Goal: Task Accomplishment & Management: Complete application form

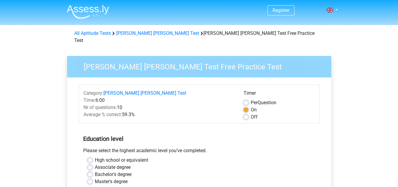
scroll to position [59, 0]
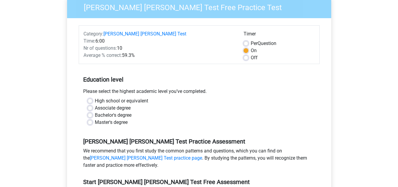
click at [95, 97] on label "High school or equivalent" at bounding box center [121, 100] width 53 height 7
click at [91, 97] on input "High school or equivalent" at bounding box center [90, 100] width 5 height 6
radio input "true"
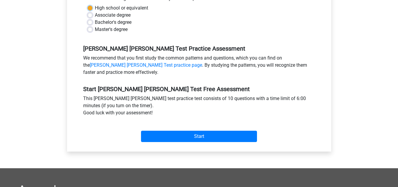
scroll to position [168, 0]
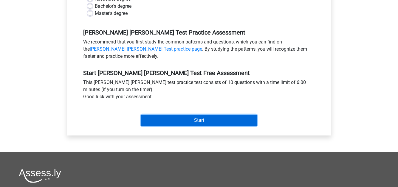
click at [192, 115] on input "Start" at bounding box center [199, 120] width 116 height 11
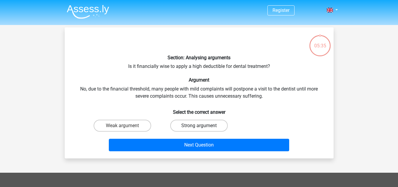
click at [194, 124] on label "Strong argument" at bounding box center [198, 126] width 57 height 12
click at [199, 126] on input "Strong argument" at bounding box center [201, 128] width 4 height 4
radio input "true"
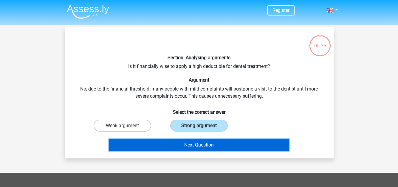
click at [197, 143] on button "Next Question" at bounding box center [199, 145] width 180 height 13
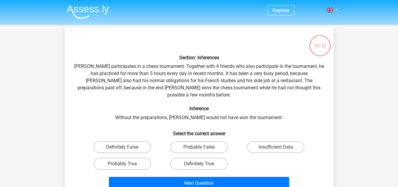
scroll to position [8, 0]
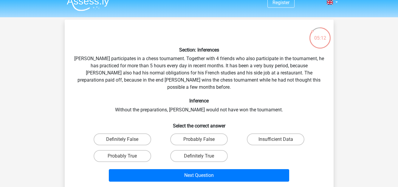
click at [183, 164] on div "Next Question" at bounding box center [199, 174] width 250 height 20
click at [183, 152] on label "Definitely True" at bounding box center [198, 156] width 57 height 12
click at [199, 156] on input "Definitely True" at bounding box center [201, 158] width 4 height 4
radio input "true"
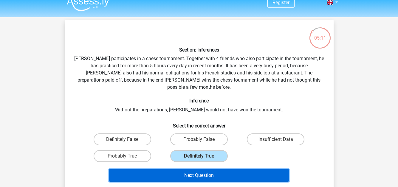
click at [195, 169] on button "Next Question" at bounding box center [199, 175] width 180 height 13
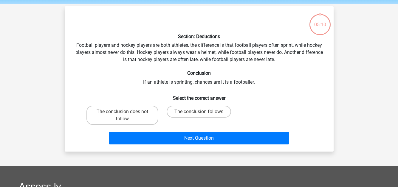
scroll to position [27, 0]
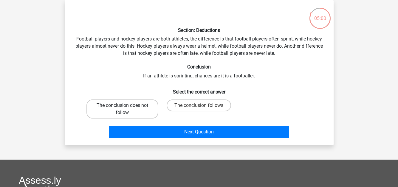
click at [136, 116] on label "The conclusion does not follow" at bounding box center [122, 108] width 72 height 19
click at [126, 109] on input "The conclusion does not follow" at bounding box center [124, 107] width 4 height 4
radio input "true"
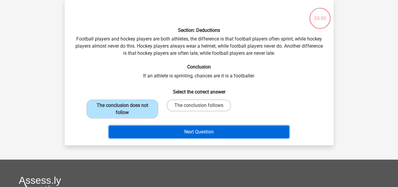
click at [149, 127] on button "Next Question" at bounding box center [199, 132] width 180 height 13
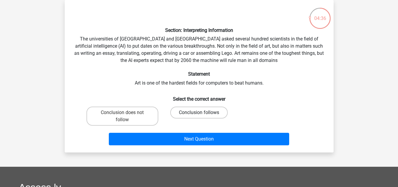
click at [186, 112] on label "Conclusion follows" at bounding box center [198, 113] width 57 height 12
click at [199, 113] on input "Conclusion follows" at bounding box center [201, 115] width 4 height 4
radio input "true"
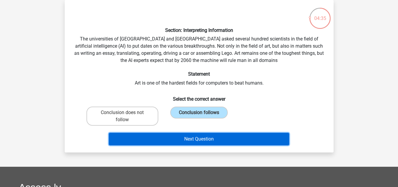
click at [204, 140] on button "Next Question" at bounding box center [199, 139] width 180 height 13
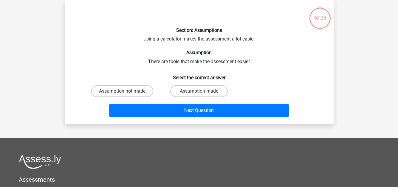
scroll to position [0, 0]
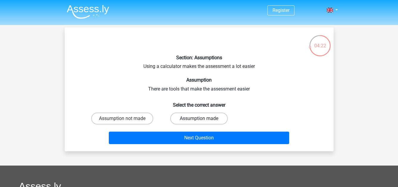
click at [187, 121] on label "Assumption made" at bounding box center [198, 119] width 57 height 12
click at [199, 121] on input "Assumption made" at bounding box center [201, 121] width 4 height 4
radio input "true"
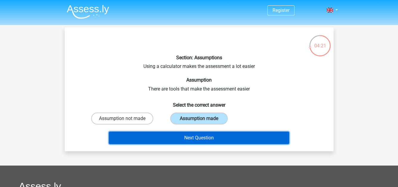
click at [193, 133] on button "Next Question" at bounding box center [199, 138] width 180 height 13
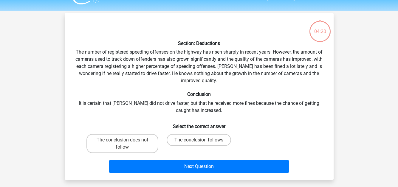
scroll to position [27, 0]
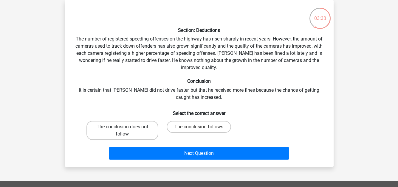
click at [136, 128] on label "The conclusion does not follow" at bounding box center [122, 130] width 72 height 19
click at [126, 128] on input "The conclusion does not follow" at bounding box center [124, 129] width 4 height 4
radio input "true"
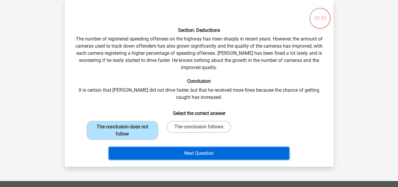
click at [170, 150] on button "Next Question" at bounding box center [199, 153] width 180 height 13
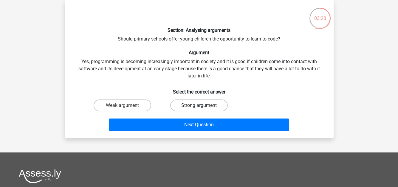
click at [196, 107] on label "Strong argument" at bounding box center [198, 105] width 57 height 12
click at [199, 107] on input "Strong argument" at bounding box center [201, 107] width 4 height 4
radio input "true"
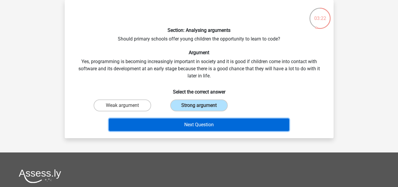
click at [199, 121] on button "Next Question" at bounding box center [199, 125] width 180 height 13
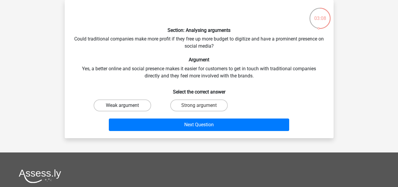
click at [132, 100] on label "Weak argument" at bounding box center [122, 105] width 57 height 12
click at [126, 105] on input "Weak argument" at bounding box center [124, 107] width 4 height 4
radio input "true"
click at [169, 115] on div "Next Question" at bounding box center [199, 124] width 250 height 20
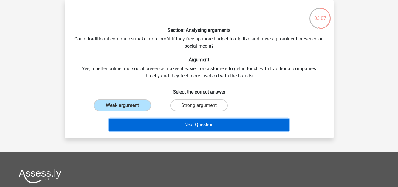
click at [184, 125] on button "Next Question" at bounding box center [199, 125] width 180 height 13
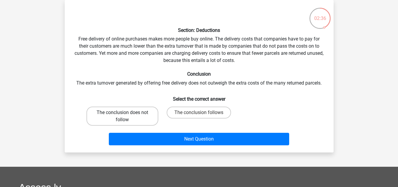
click at [132, 117] on label "The conclusion does not follow" at bounding box center [122, 116] width 72 height 19
click at [126, 116] on input "The conclusion does not follow" at bounding box center [124, 115] width 4 height 4
radio input "true"
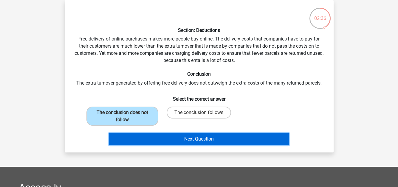
click at [176, 137] on button "Next Question" at bounding box center [199, 139] width 180 height 13
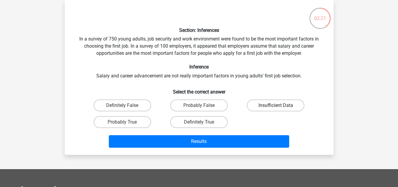
click at [284, 101] on label "Insufficient Data" at bounding box center [275, 105] width 57 height 12
click at [279, 105] on input "Insufficient Data" at bounding box center [278, 107] width 4 height 4
radio input "true"
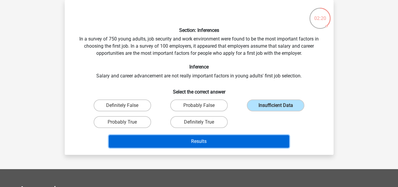
click at [246, 141] on button "Results" at bounding box center [199, 141] width 180 height 13
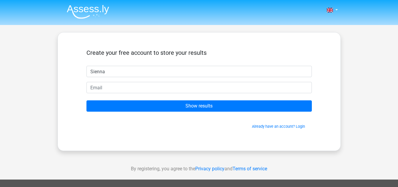
type input "Sienna"
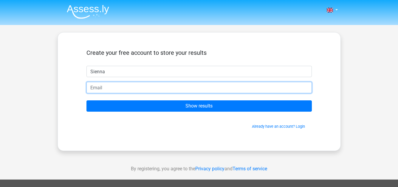
click at [194, 88] on input "email" at bounding box center [198, 87] width 225 height 11
drag, startPoint x: 156, startPoint y: 92, endPoint x: 125, endPoint y: 87, distance: 31.1
click at [125, 87] on input "siennaransford@berkeley.edu" at bounding box center [198, 87] width 225 height 11
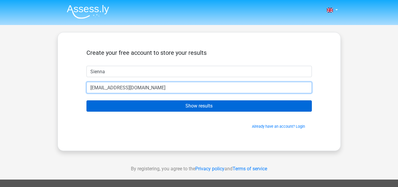
type input "[EMAIL_ADDRESS][DOMAIN_NAME]"
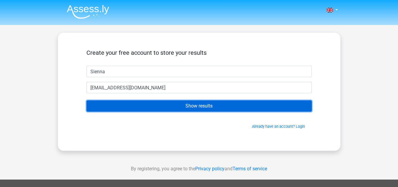
click at [176, 105] on input "Show results" at bounding box center [198, 105] width 225 height 11
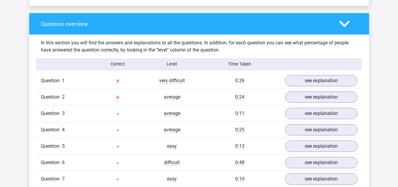
scroll to position [432, 0]
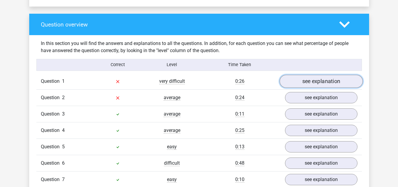
click at [296, 81] on link "see explanation" at bounding box center [320, 81] width 83 height 13
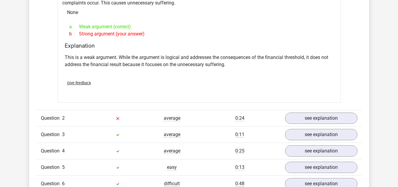
scroll to position [577, 0]
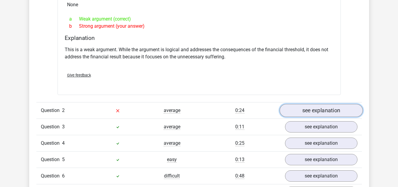
click at [308, 107] on link "see explanation" at bounding box center [320, 110] width 83 height 13
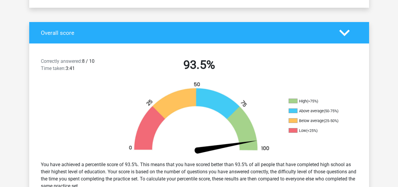
scroll to position [0, 0]
